Goal: Task Accomplishment & Management: Use online tool/utility

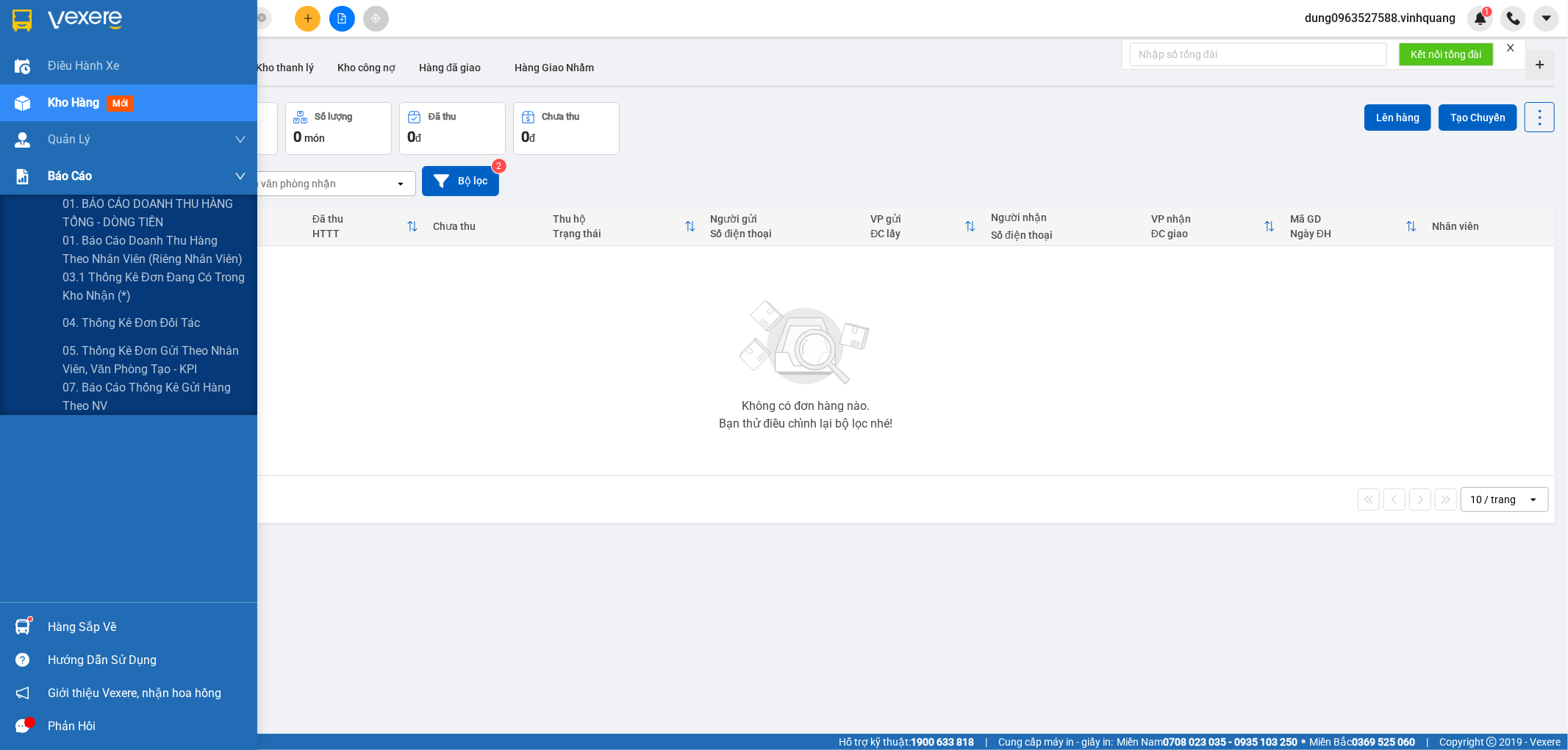
click at [70, 174] on span "Báo cáo" at bounding box center [70, 175] width 44 height 18
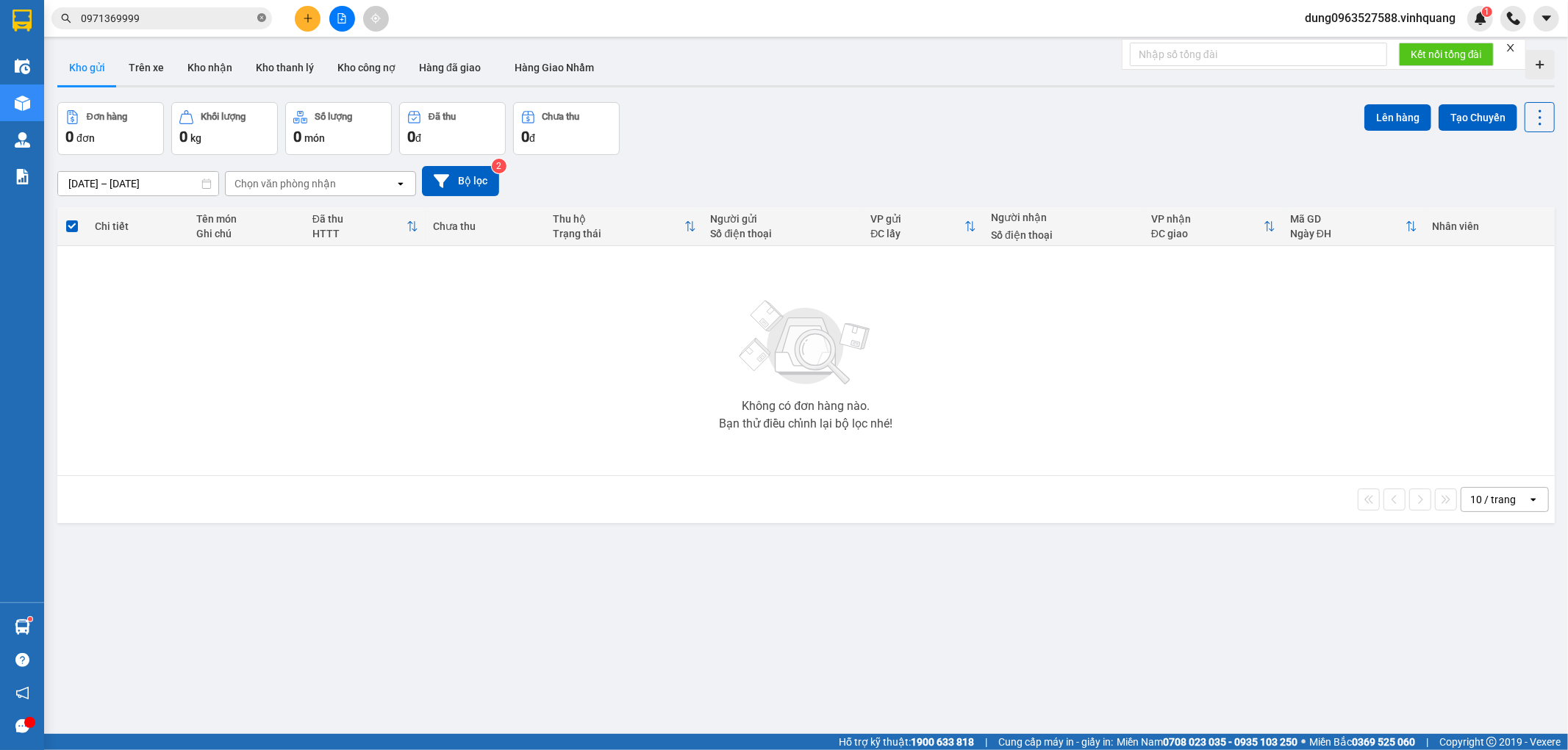
click at [261, 18] on icon "close-circle" at bounding box center [262, 17] width 9 height 9
click at [168, 18] on input "text" at bounding box center [168, 18] width 174 height 16
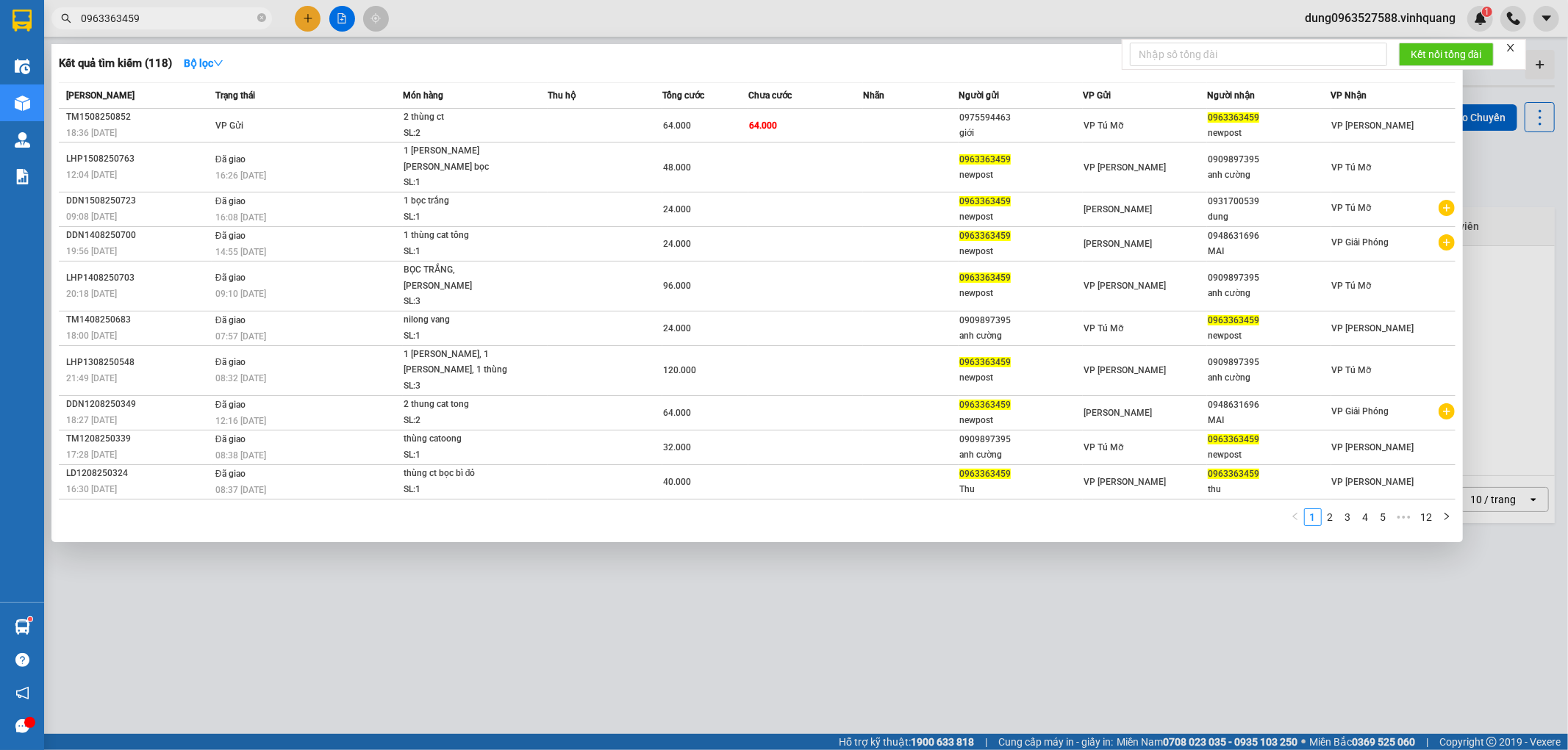
type input "0963363459"
click at [411, 633] on div at bounding box center [784, 375] width 1568 height 750
click at [265, 17] on icon "close-circle" at bounding box center [262, 17] width 9 height 9
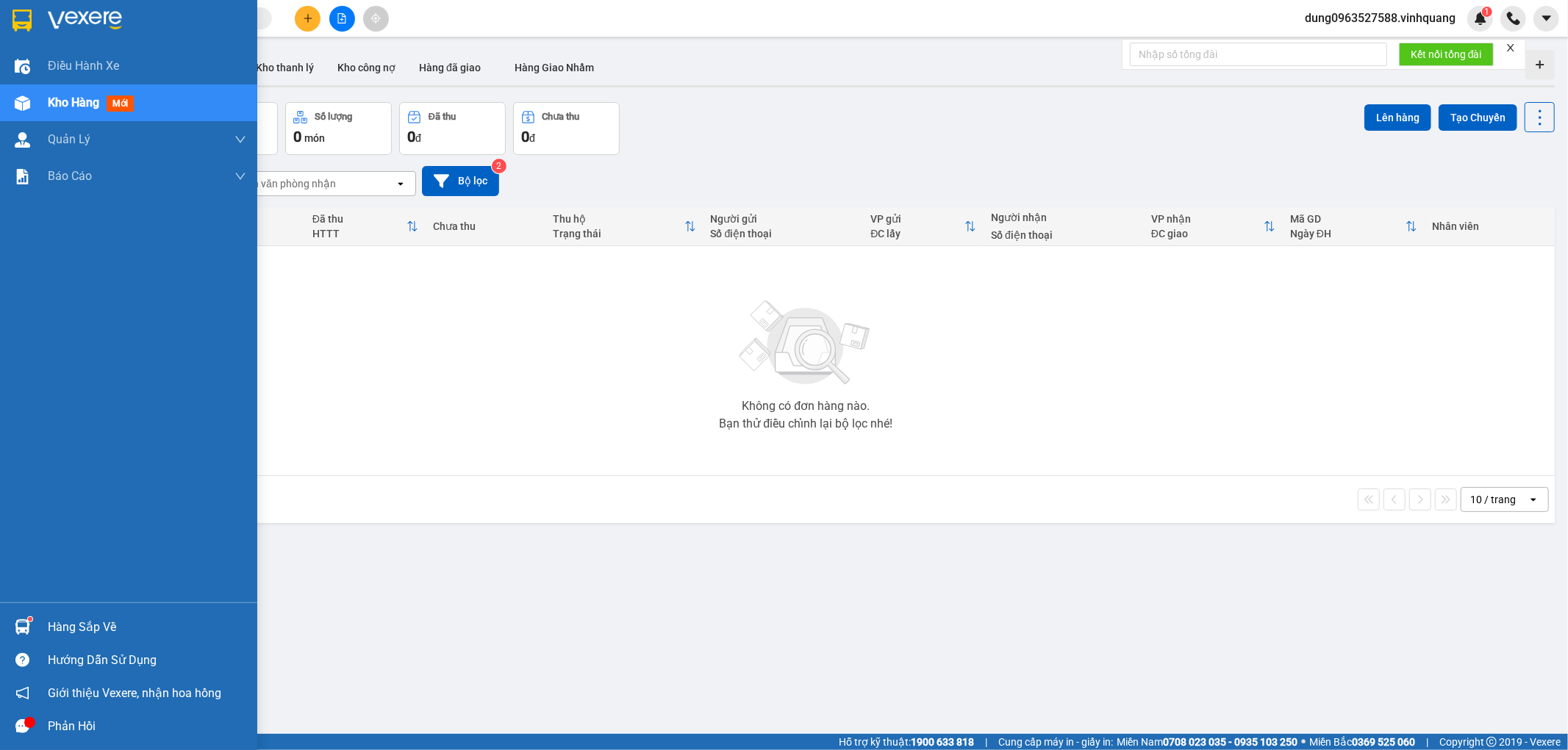
click at [16, 10] on img at bounding box center [22, 21] width 19 height 22
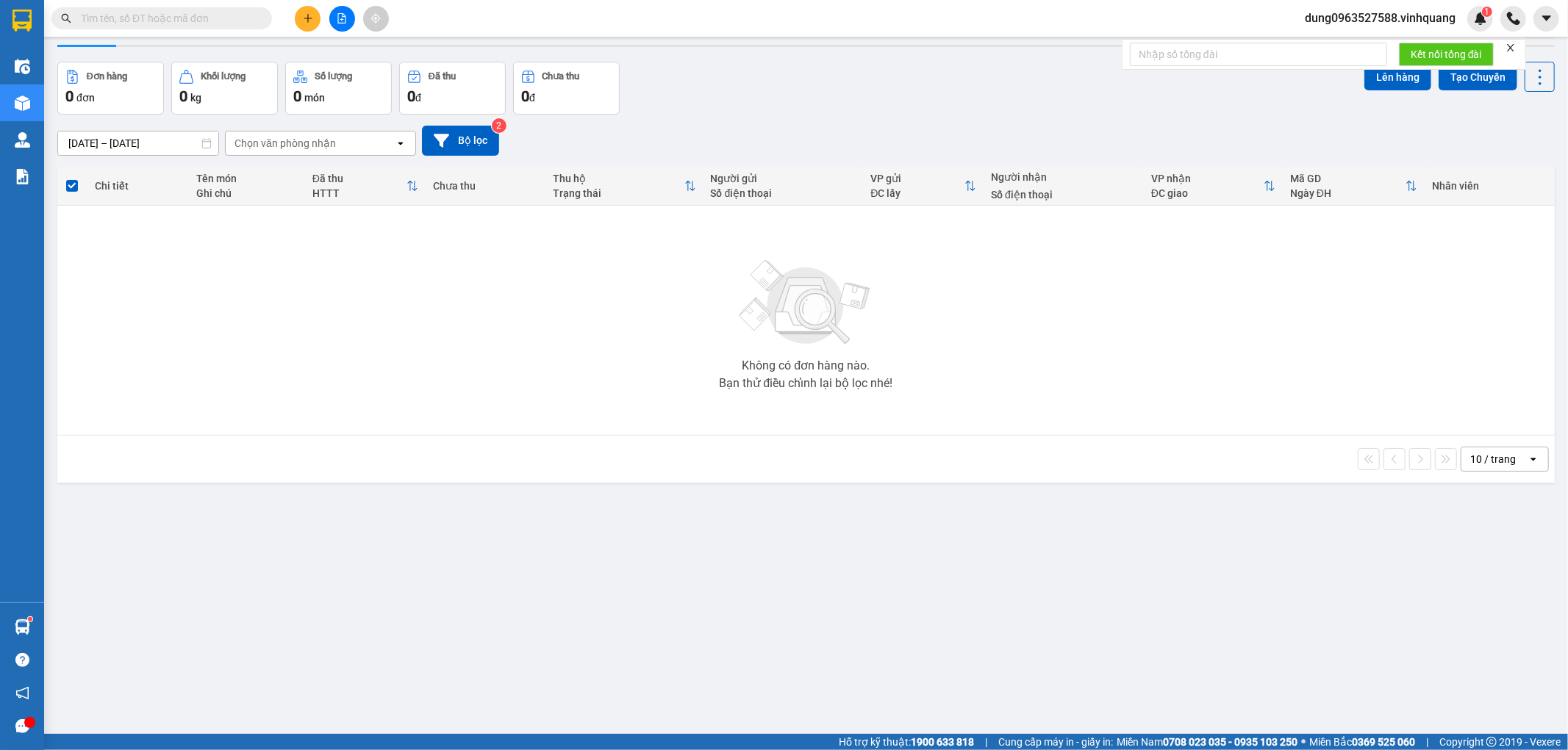
scroll to position [68, 0]
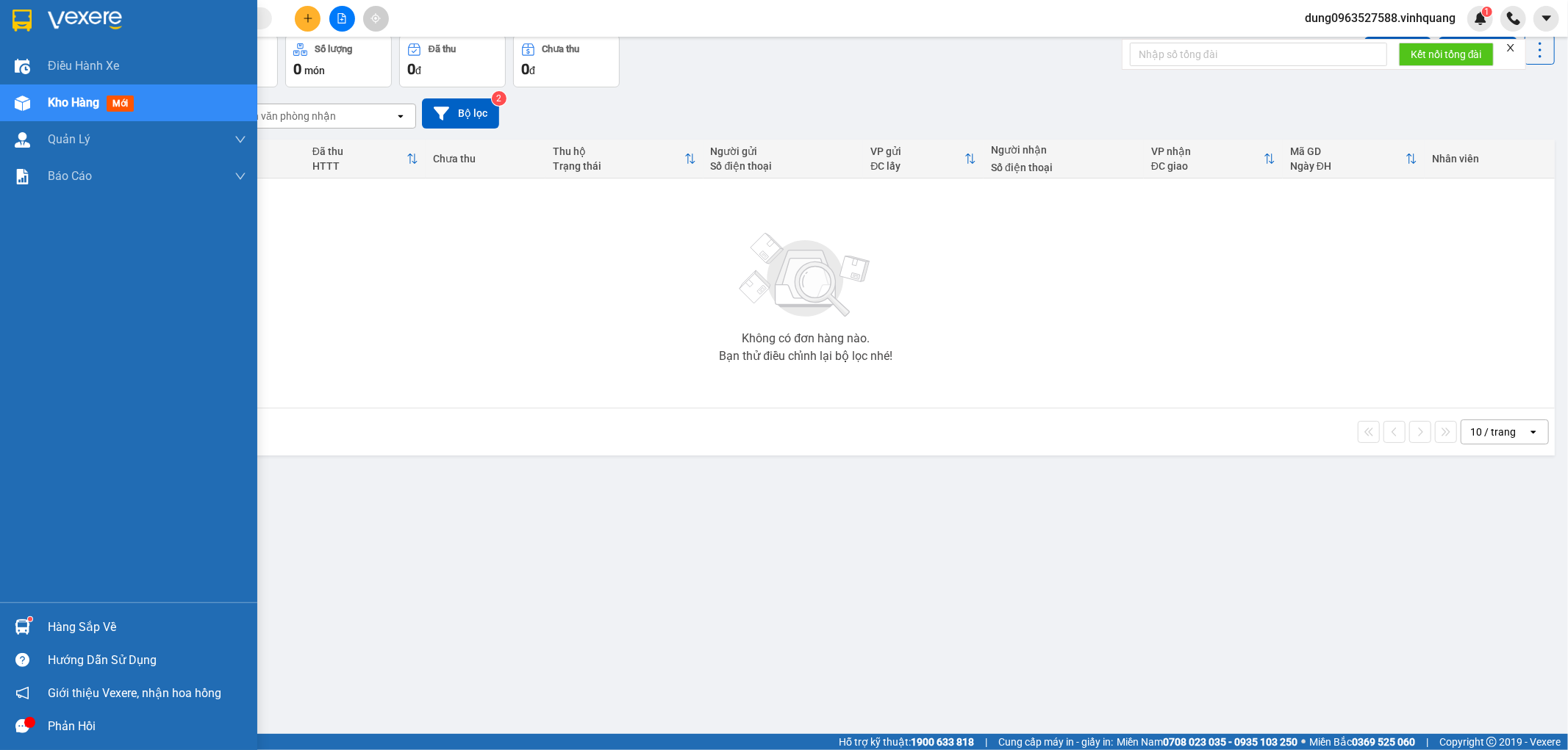
click at [107, 630] on div "Hàng sắp về" at bounding box center [147, 627] width 199 height 22
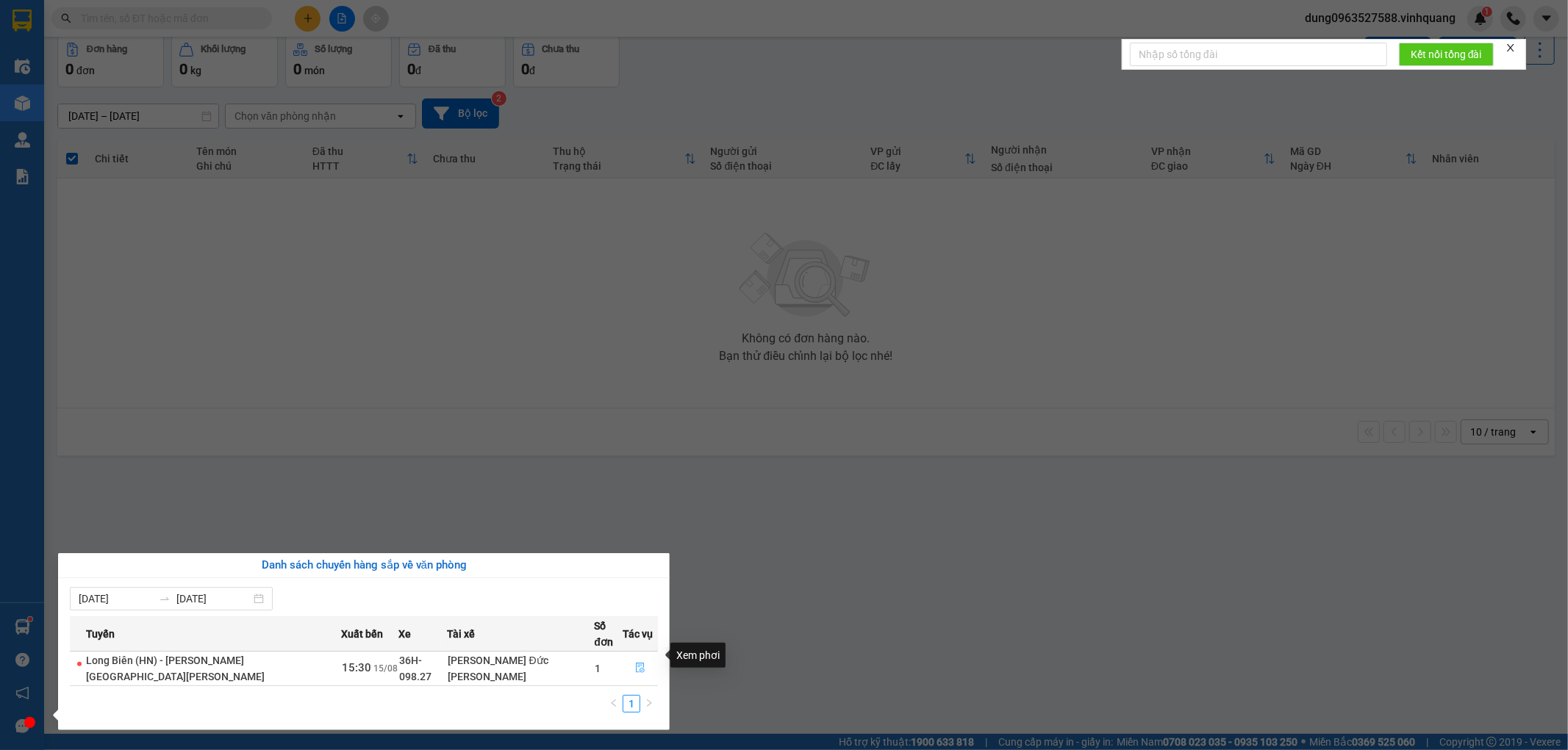
click at [635, 662] on icon "file-done" at bounding box center [640, 667] width 10 height 10
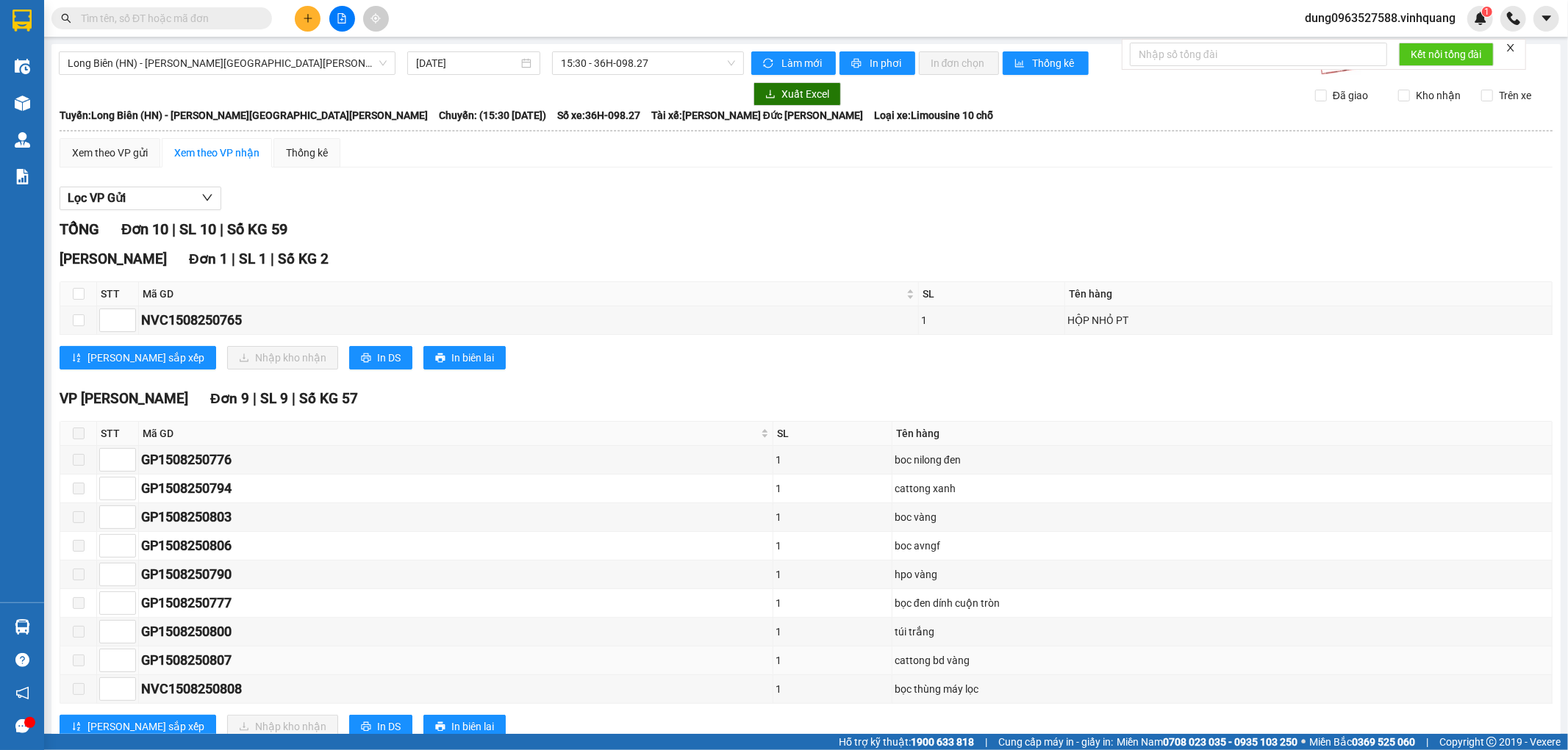
scroll to position [48, 0]
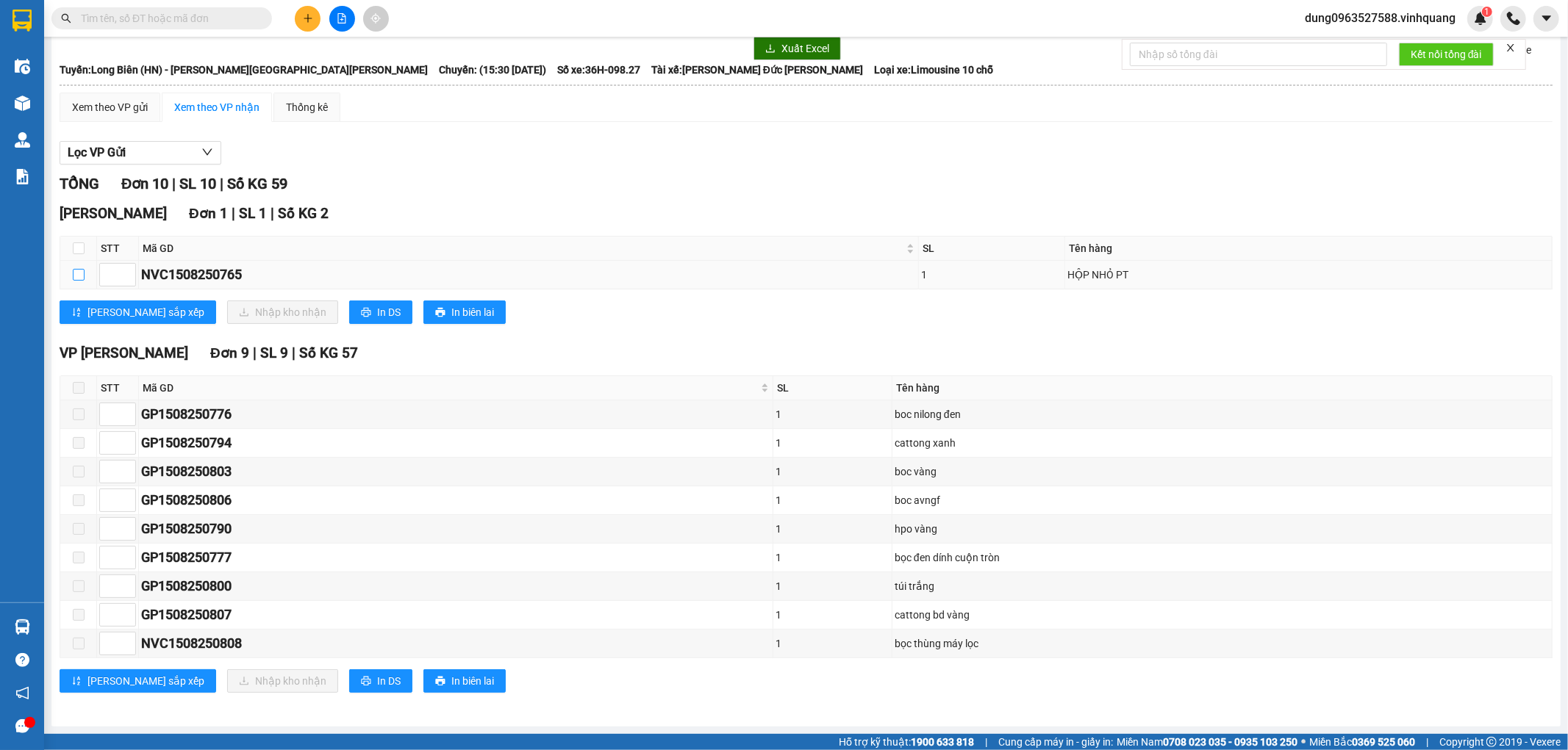
click at [77, 269] on input "checkbox" at bounding box center [79, 275] width 12 height 12
checkbox input "true"
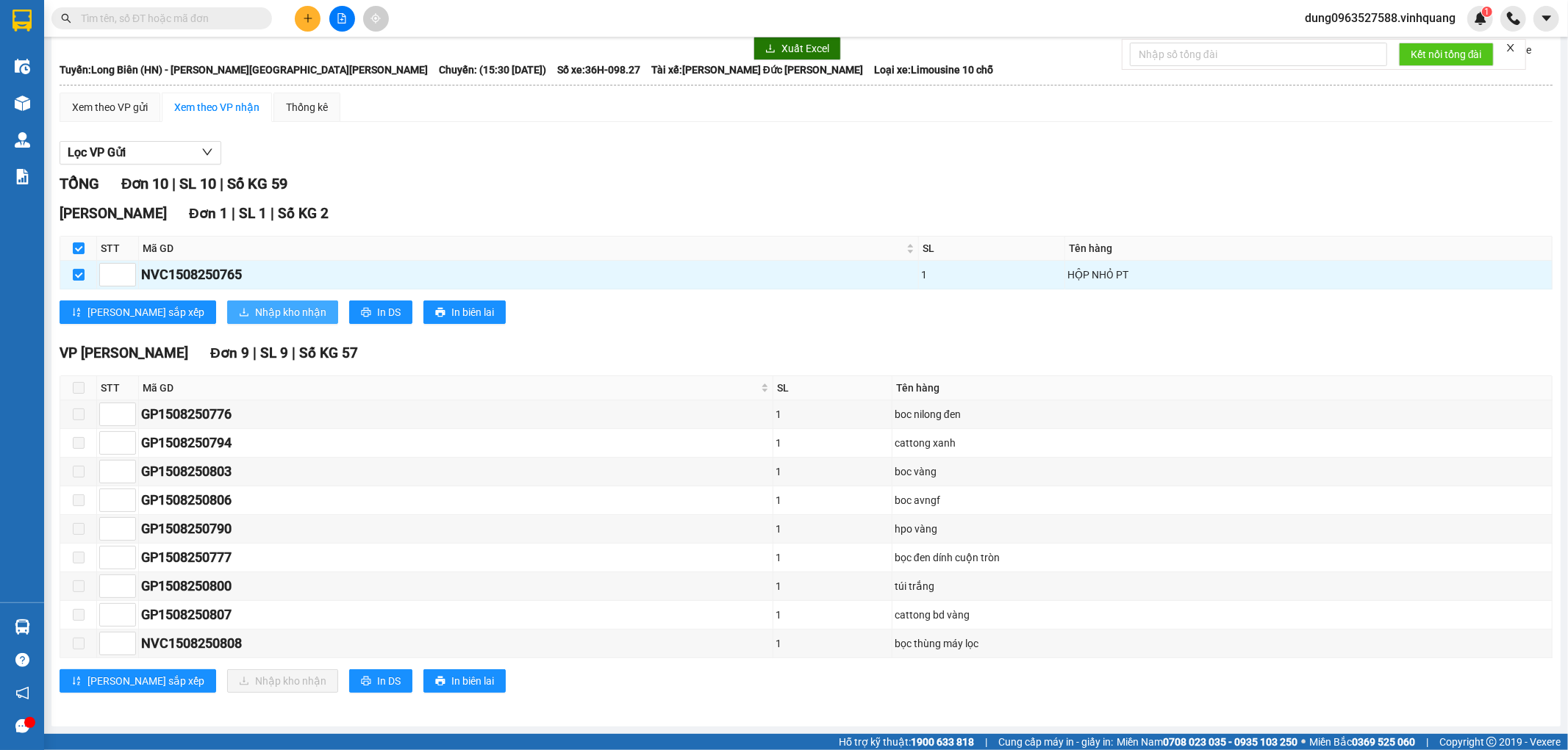
click at [255, 310] on span "Nhập kho nhận" at bounding box center [290, 312] width 71 height 16
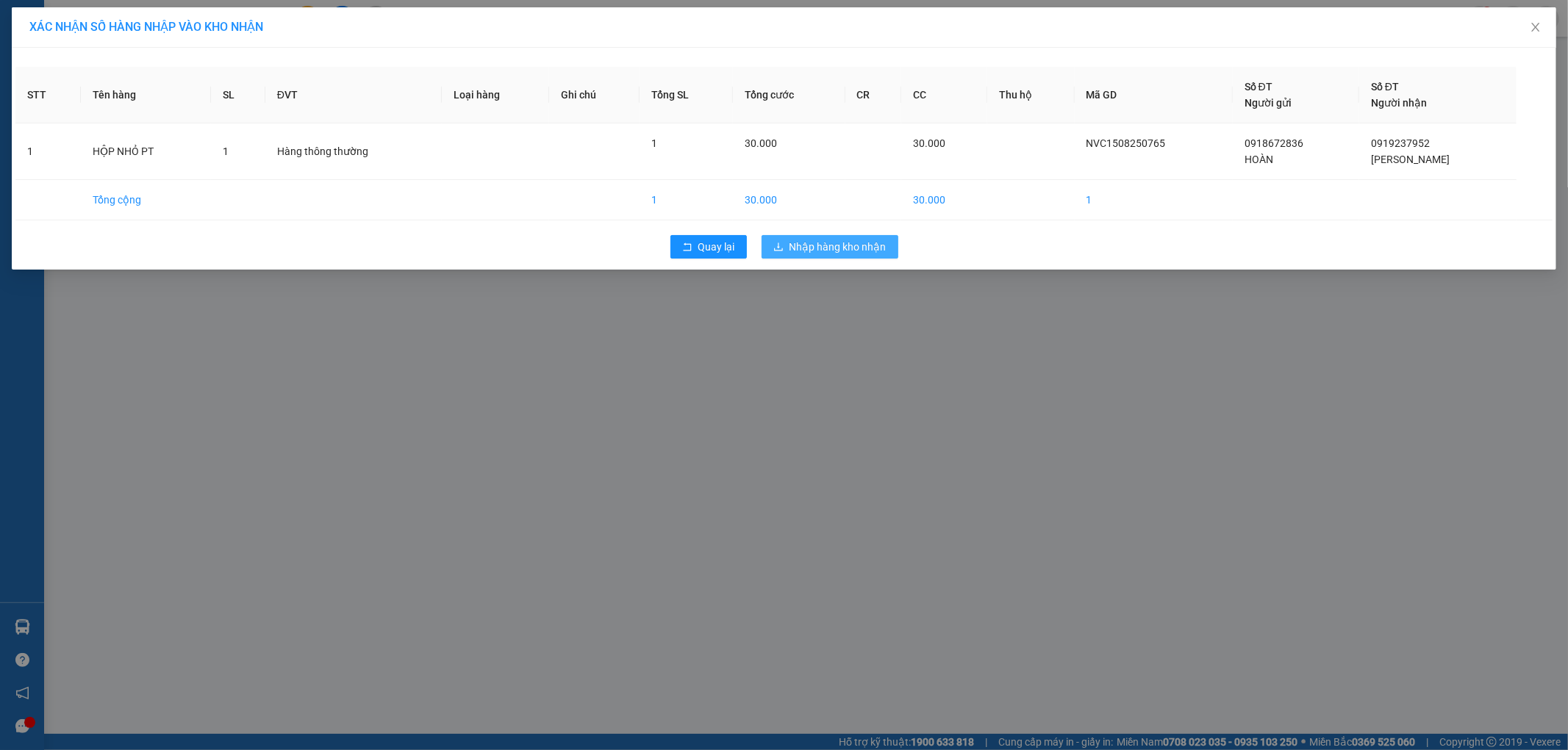
click at [853, 254] on span "Nhập hàng kho nhận" at bounding box center [837, 247] width 97 height 16
